Goal: Task Accomplishment & Management: Manage account settings

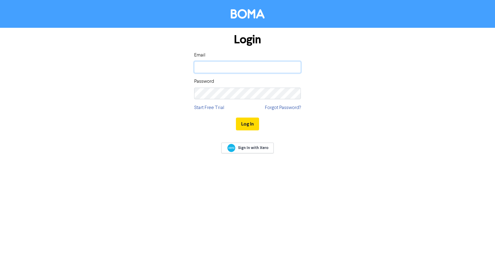
click at [260, 69] on input "email" at bounding box center [247, 67] width 107 height 12
type input "[PERSON_NAME][EMAIL_ADDRESS][PERSON_NAME][DOMAIN_NAME]"
click at [247, 124] on button "Log In" at bounding box center [247, 123] width 23 height 13
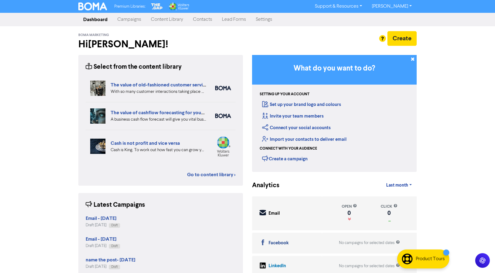
click at [260, 20] on link "Settings" at bounding box center [264, 19] width 26 height 12
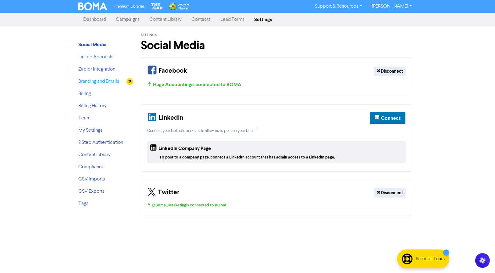
click at [100, 81] on link "Branding and Emails" at bounding box center [98, 81] width 41 height 5
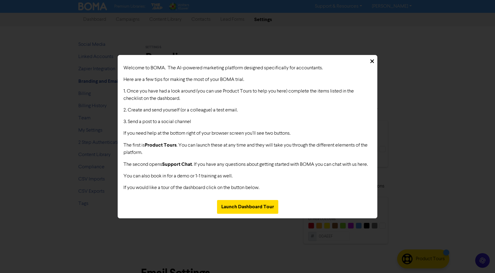
click at [372, 59] on icon at bounding box center [373, 61] width 4 height 6
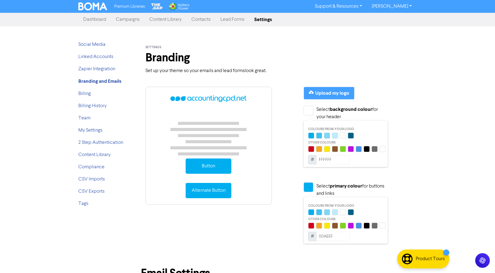
click at [264, 20] on link "Settings" at bounding box center [262, 19] width 27 height 12
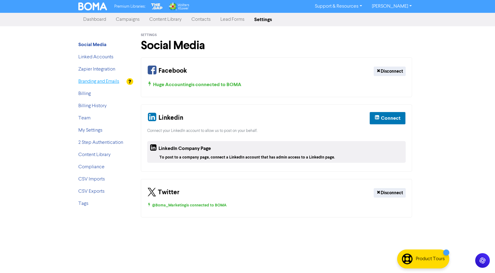
click at [114, 80] on link "Branding and Emails" at bounding box center [98, 81] width 41 height 5
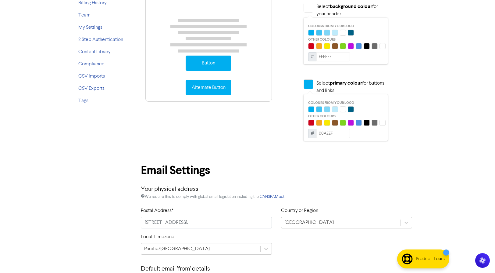
click at [308, 224] on div "[GEOGRAPHIC_DATA]" at bounding box center [346, 223] width 131 height 12
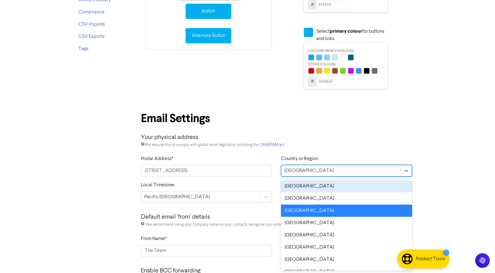
click at [301, 184] on div "[GEOGRAPHIC_DATA]" at bounding box center [346, 186] width 131 height 12
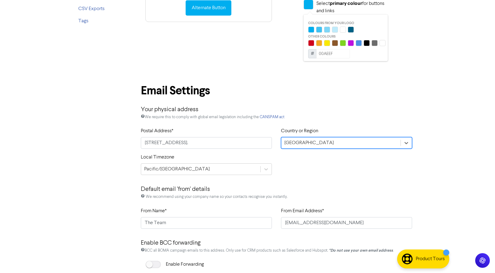
scroll to position [183, 0]
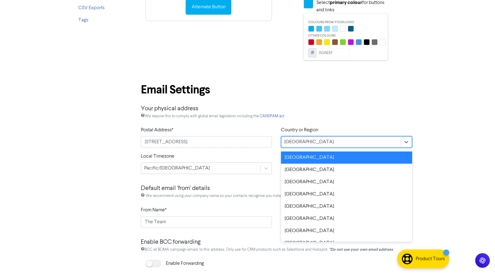
click at [307, 142] on div "[GEOGRAPHIC_DATA]" at bounding box center [340, 141] width 119 height 11
click at [305, 155] on div "[GEOGRAPHIC_DATA]" at bounding box center [346, 157] width 131 height 12
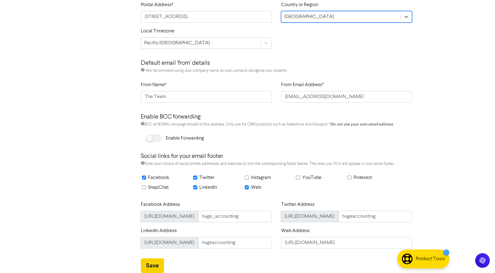
scroll to position [308, 0]
click at [147, 262] on button "Save" at bounding box center [152, 265] width 23 height 15
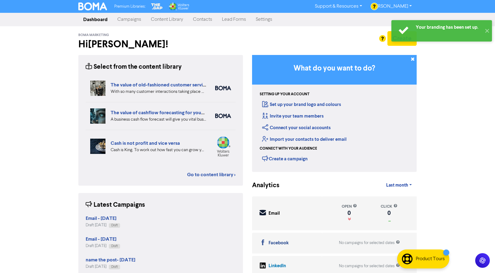
click at [160, 18] on link "Content Library" at bounding box center [167, 19] width 42 height 12
